Goal: Navigation & Orientation: Find specific page/section

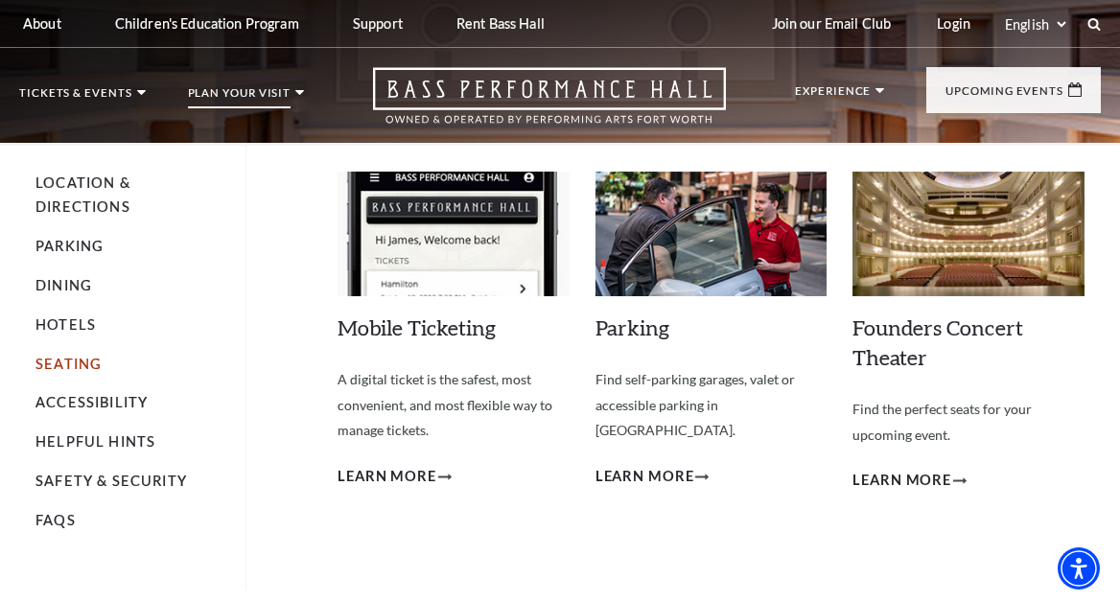
click at [66, 366] on link "Seating" at bounding box center [68, 364] width 66 height 16
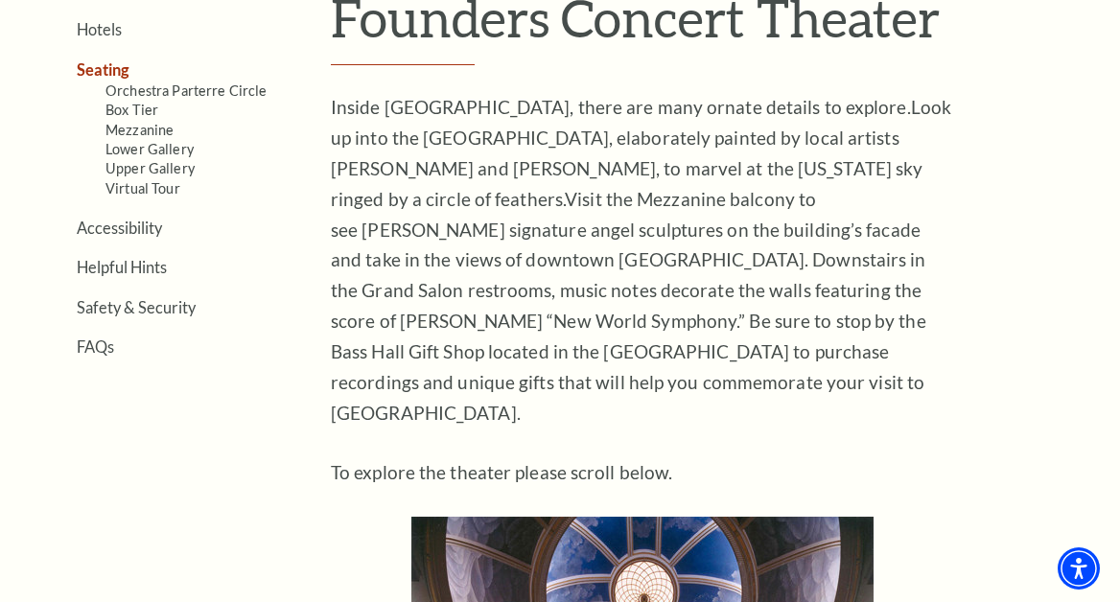
scroll to position [575, 0]
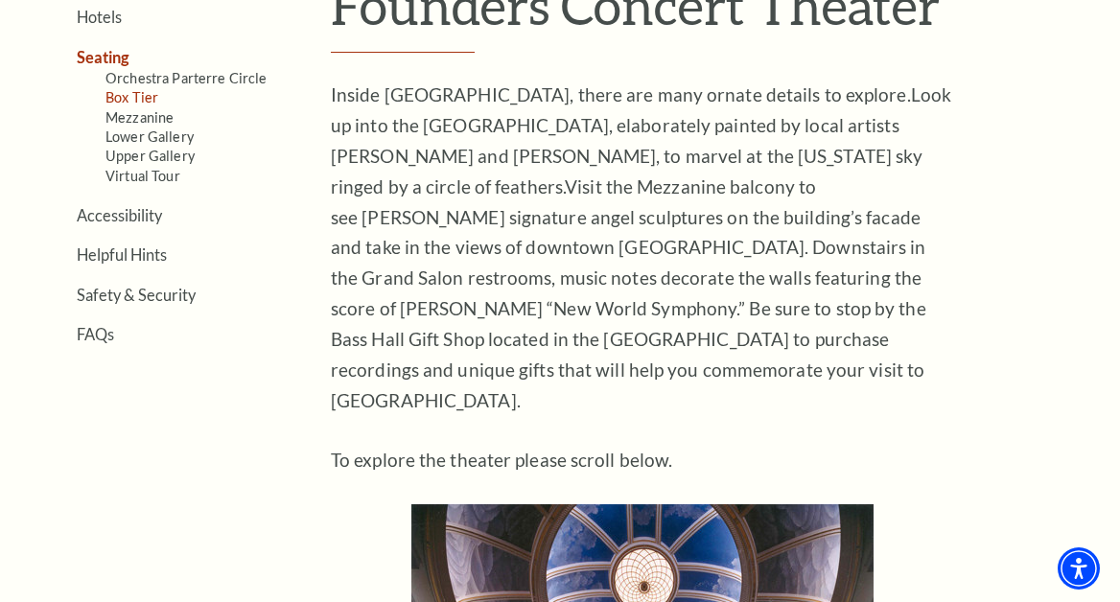
click at [120, 92] on link "Box Tier" at bounding box center [131, 97] width 53 height 16
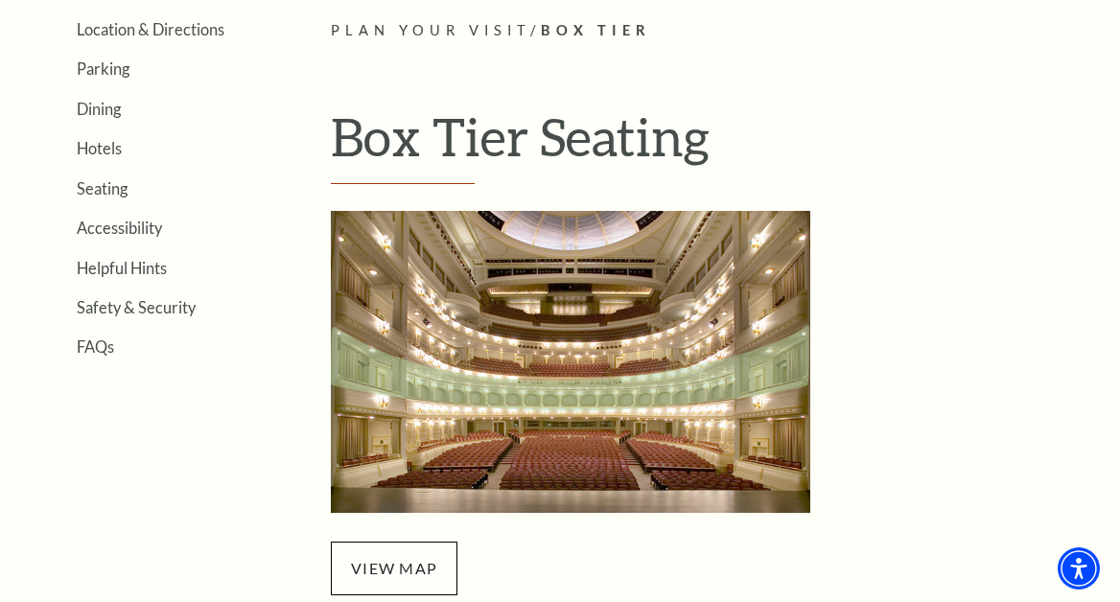
scroll to position [671, 0]
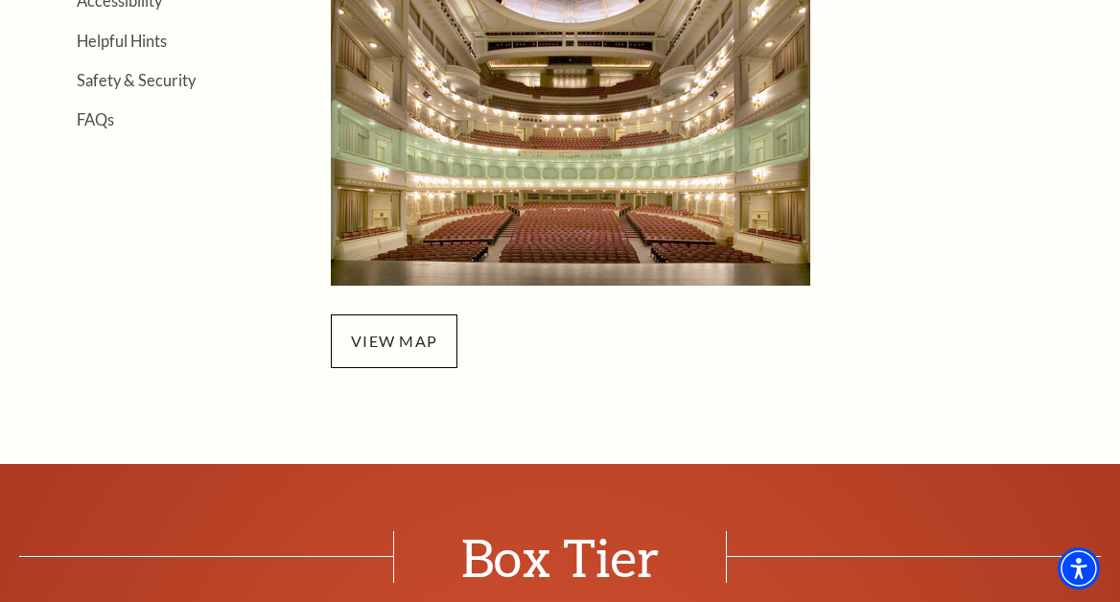
click at [672, 90] on img "Box Tier Seating - open in a new tab" at bounding box center [570, 135] width 479 height 302
